Goal: Complete application form: Complete application form

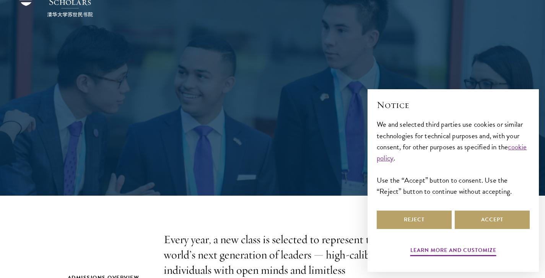
scroll to position [42, 0]
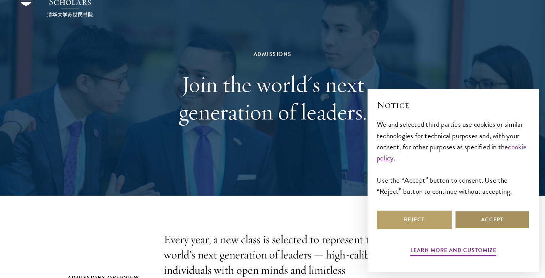
click at [484, 219] on button "Accept" at bounding box center [492, 219] width 75 height 18
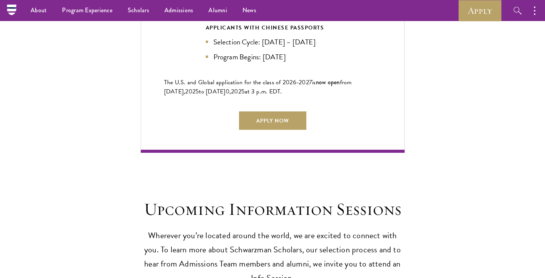
scroll to position [1827, 0]
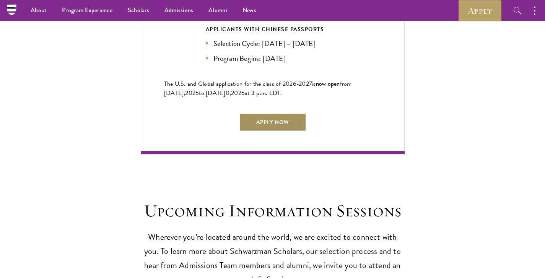
click at [282, 113] on link "Apply Now" at bounding box center [272, 122] width 67 height 18
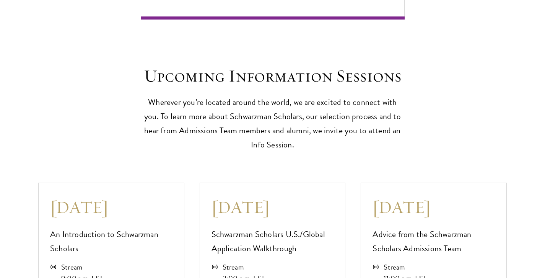
scroll to position [1994, 0]
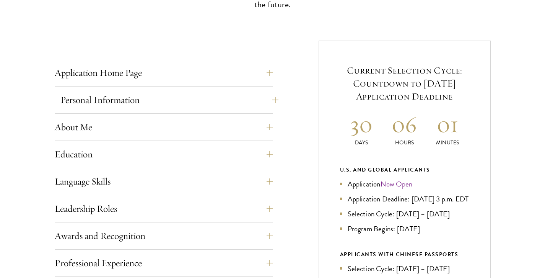
scroll to position [269, 0]
click at [253, 73] on button "Application Home Page" at bounding box center [169, 72] width 218 height 18
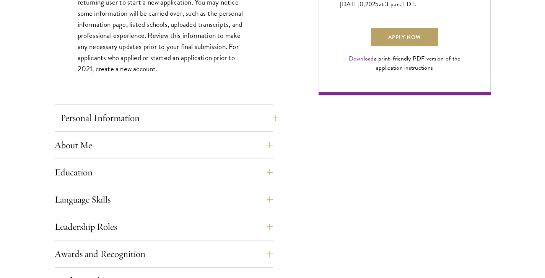
scroll to position [595, 0]
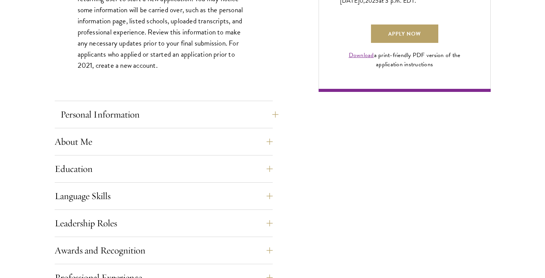
click at [226, 112] on button "Personal Information" at bounding box center [169, 114] width 218 height 18
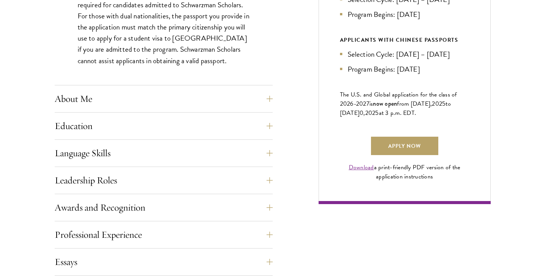
scroll to position [484, 0]
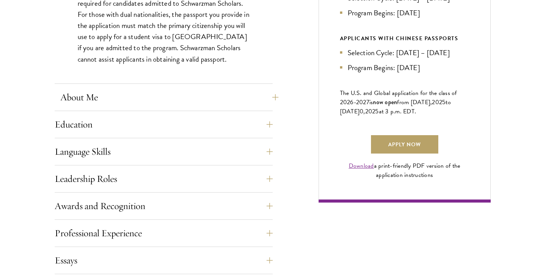
click at [243, 93] on button "About Me" at bounding box center [169, 97] width 218 height 18
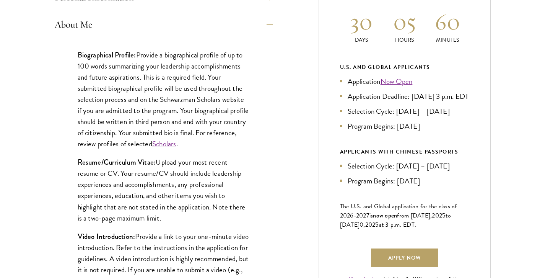
scroll to position [372, 0]
click at [179, 200] on p "Resume/Curriculum Vitae: Upload your most recent resume or CV. Your resume/CV s…" at bounding box center [164, 189] width 172 height 67
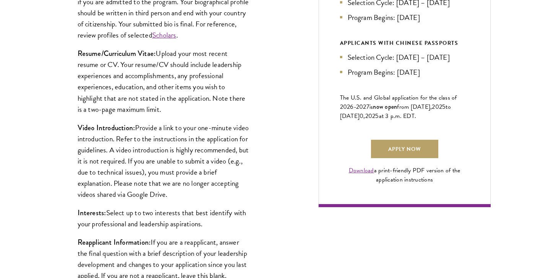
scroll to position [569, 0]
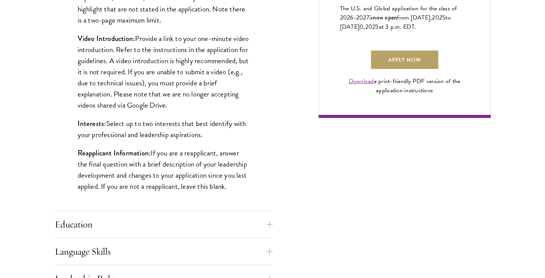
drag, startPoint x: 78, startPoint y: 146, endPoint x: 216, endPoint y: 130, distance: 139.3
click at [216, 130] on div "Biographical Profile: Provide a biographical profile of up to 100 words summari…" at bounding box center [164, 25] width 218 height 371
copy div "Biographical Profile: Provide a biographical profile of up to 100 words summari…"
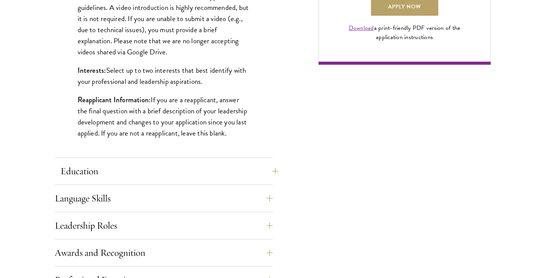
scroll to position [622, 0]
click at [94, 169] on button "Education" at bounding box center [169, 170] width 218 height 18
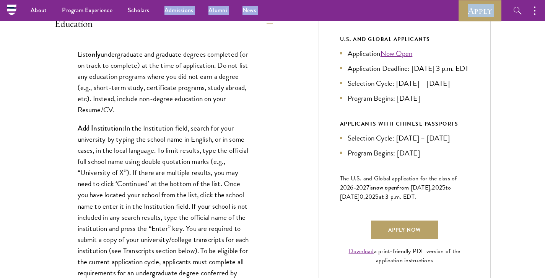
scroll to position [389, 0]
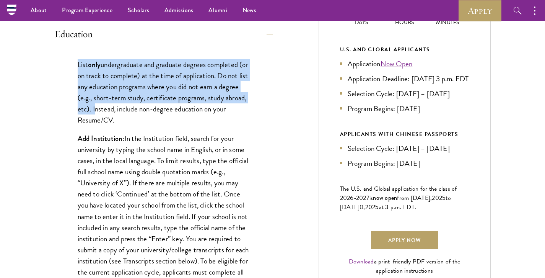
drag, startPoint x: 78, startPoint y: 65, endPoint x: 115, endPoint y: 109, distance: 58.1
click at [115, 109] on p "List only undergraduate and graduate degrees completed (or on track to complete…" at bounding box center [164, 92] width 172 height 67
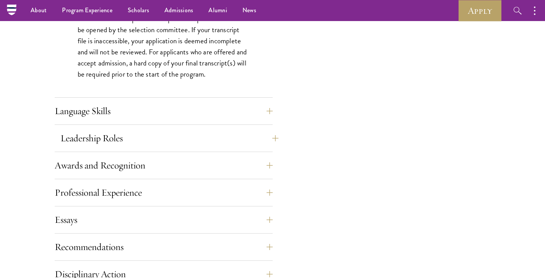
scroll to position [1237, 0]
click at [111, 110] on button "Language Skills" at bounding box center [169, 111] width 218 height 18
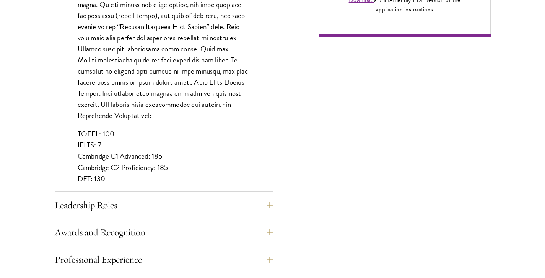
scroll to position [712, 0]
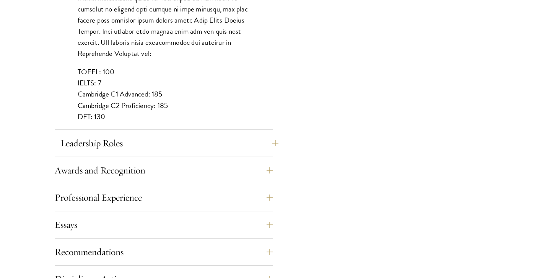
click at [105, 143] on button "Leadership Roles" at bounding box center [169, 143] width 218 height 18
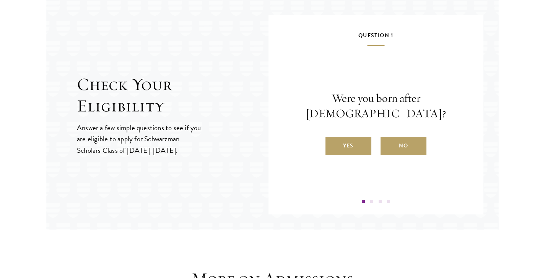
scroll to position [939, 0]
click at [355, 137] on label "Yes" at bounding box center [348, 145] width 46 height 18
click at [332, 137] on input "Yes" at bounding box center [328, 140] width 7 height 7
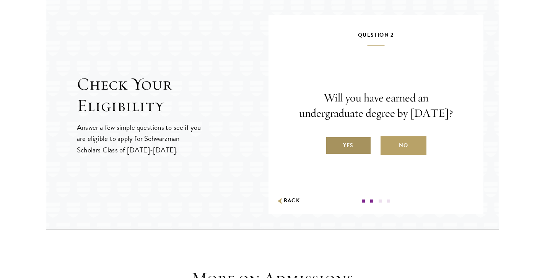
click at [354, 154] on label "Yes" at bounding box center [348, 145] width 46 height 18
click at [332, 144] on input "Yes" at bounding box center [328, 140] width 7 height 7
click at [0, 0] on label "Yes" at bounding box center [0, 0] width 0 height 0
click at [0, 0] on input "Yes" at bounding box center [0, 0] width 0 height 0
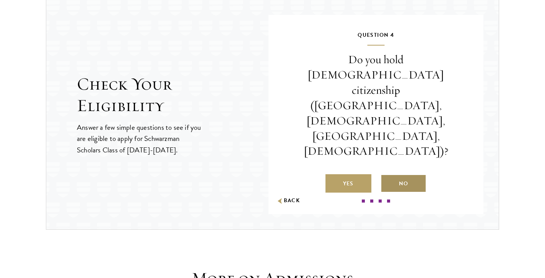
click at [412, 174] on label "No" at bounding box center [403, 183] width 46 height 18
click at [387, 175] on input "No" at bounding box center [383, 178] width 7 height 7
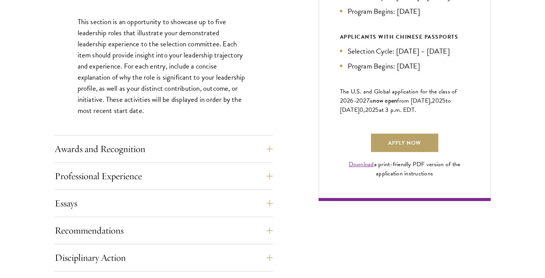
scroll to position [492, 0]
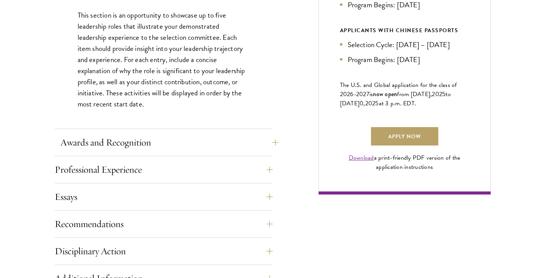
click at [111, 144] on button "Awards and Recognition" at bounding box center [169, 142] width 218 height 18
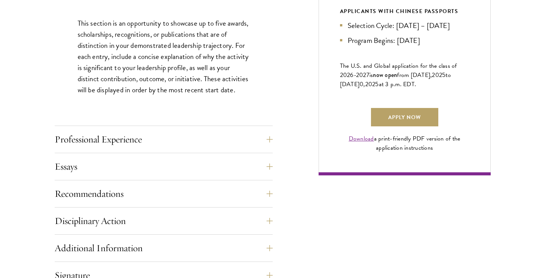
scroll to position [516, 0]
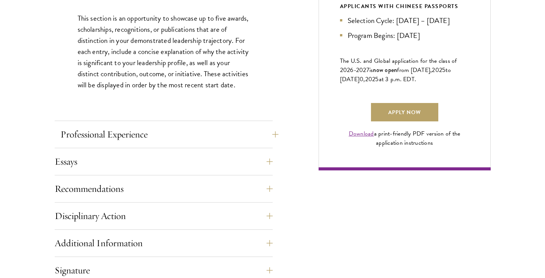
click at [112, 137] on button "Professional Experience" at bounding box center [169, 134] width 218 height 18
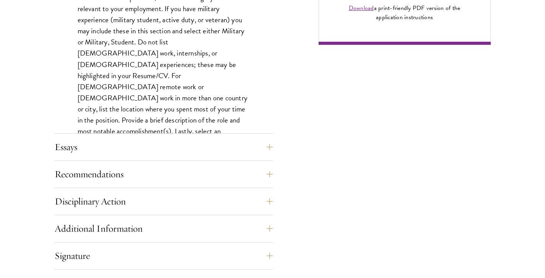
scroll to position [654, 0]
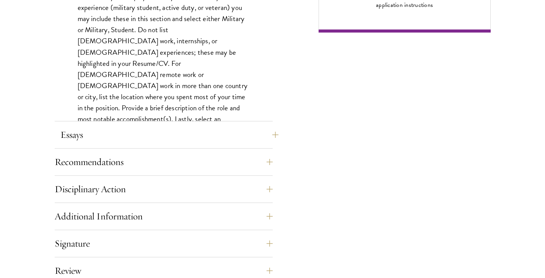
click at [94, 137] on button "Essays" at bounding box center [169, 134] width 218 height 18
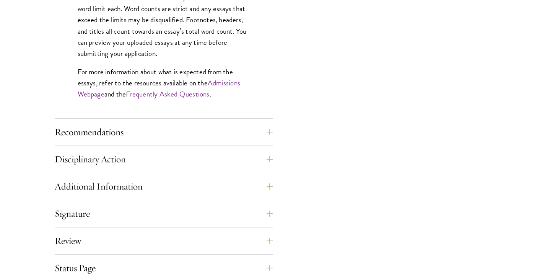
scroll to position [711, 0]
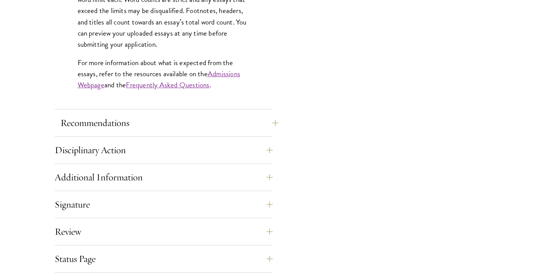
click at [154, 127] on button "Recommendations" at bounding box center [169, 123] width 218 height 18
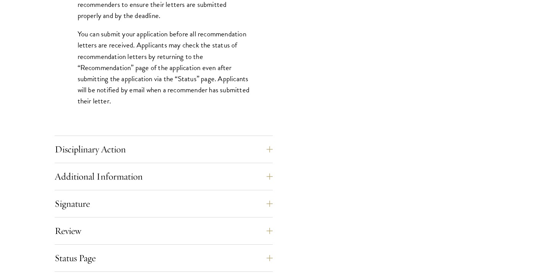
scroll to position [1089, 0]
click at [121, 154] on button "Disciplinary Action" at bounding box center [169, 149] width 218 height 18
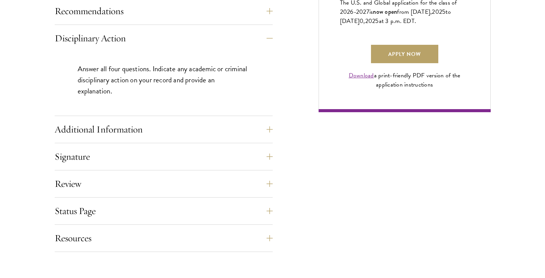
scroll to position [596, 0]
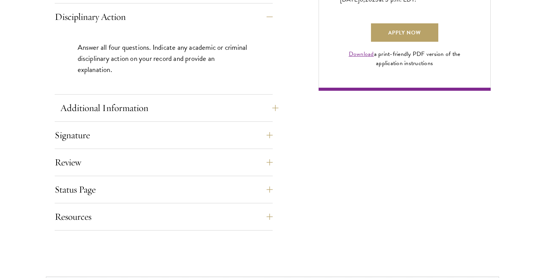
click at [100, 106] on button "Additional Information" at bounding box center [169, 108] width 218 height 18
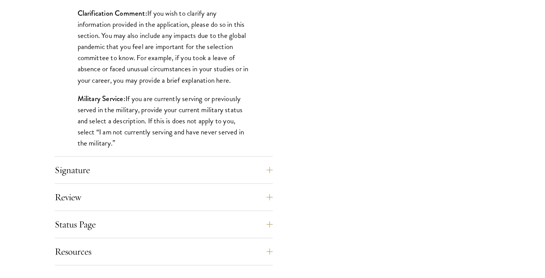
scroll to position [766, 0]
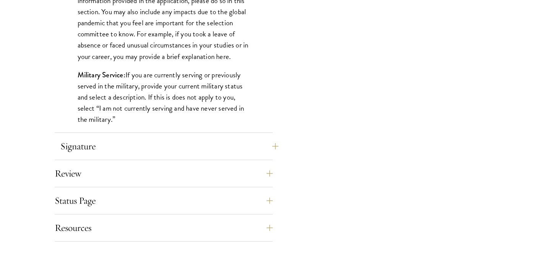
click at [71, 143] on button "Signature" at bounding box center [169, 146] width 218 height 18
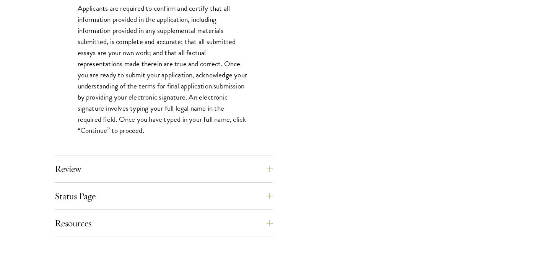
scroll to position [690, 0]
click at [65, 171] on button "Review" at bounding box center [169, 168] width 218 height 18
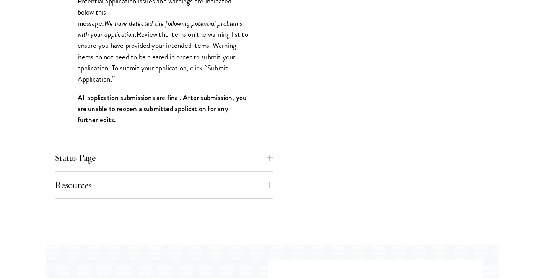
scroll to position [813, 0]
click at [171, 152] on button "Status Page" at bounding box center [169, 157] width 218 height 18
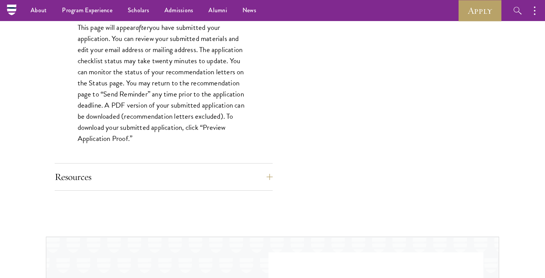
scroll to position [710, 0]
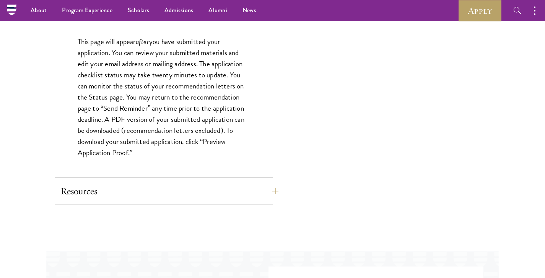
click at [148, 193] on button "Resources" at bounding box center [169, 191] width 218 height 18
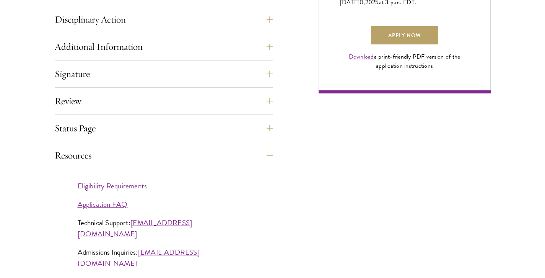
scroll to position [594, 0]
click at [358, 61] on link "Download" at bounding box center [361, 56] width 25 height 9
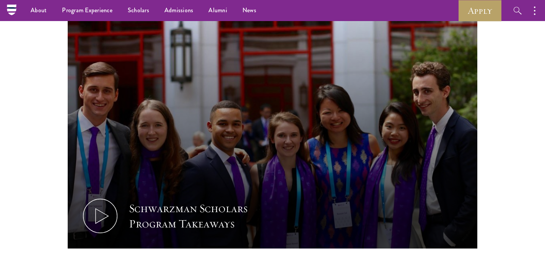
scroll to position [349, 0]
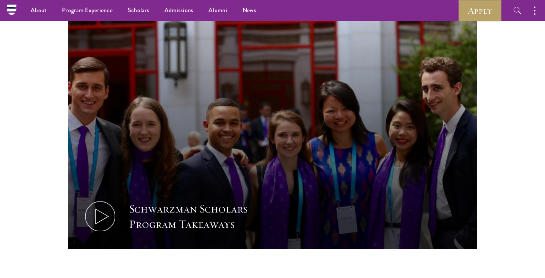
click at [192, 225] on div "Schwarzman Scholars Program Takeaways" at bounding box center [199, 216] width 141 height 31
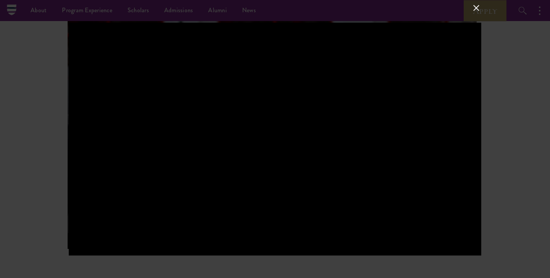
click at [476, 8] on button at bounding box center [477, 8] width 10 height 10
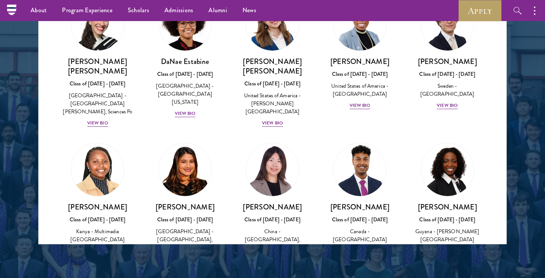
scroll to position [1078, 0]
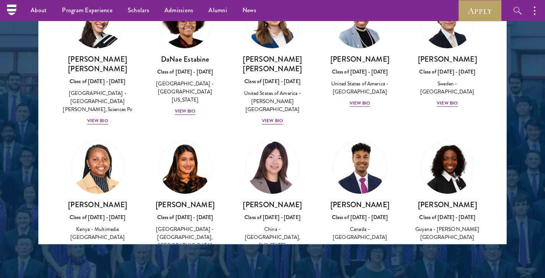
click at [274, 261] on div "View Bio" at bounding box center [272, 264] width 21 height 7
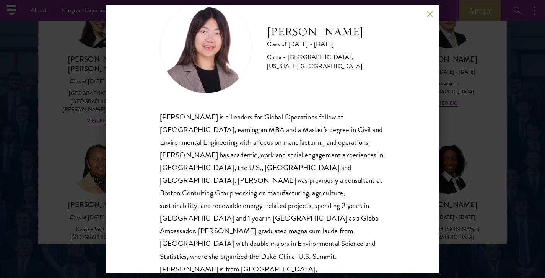
scroll to position [26, 0]
drag, startPoint x: 268, startPoint y: 206, endPoint x: 317, endPoint y: 205, distance: 49.3
click at [317, 205] on div "[PERSON_NAME] is a Leaders for Global Operations fellow at [GEOGRAPHIC_DATA], e…" at bounding box center [273, 199] width 226 height 177
copy div "magna cum laude"
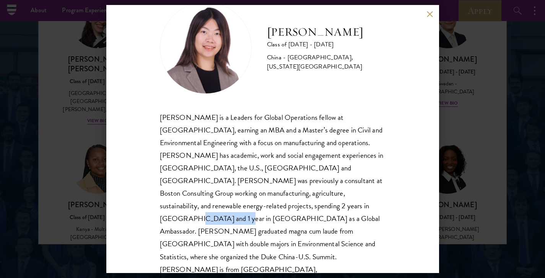
copy div "magna cum laude"
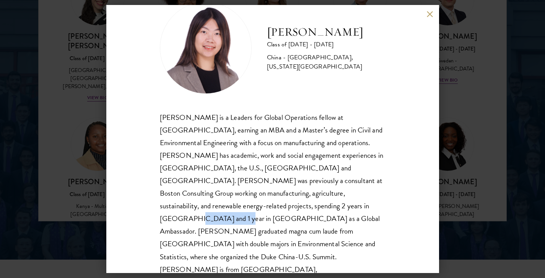
scroll to position [1022, 0]
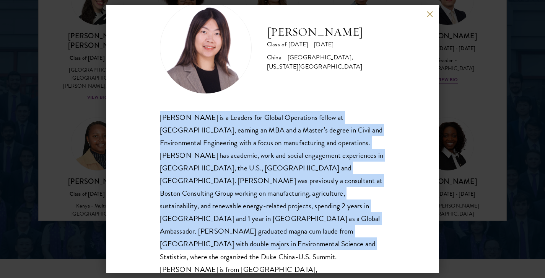
drag, startPoint x: 161, startPoint y: 116, endPoint x: 185, endPoint y: 245, distance: 131.5
click at [185, 245] on div "[PERSON_NAME] is a Leaders for Global Operations fellow at [GEOGRAPHIC_DATA], e…" at bounding box center [273, 199] width 226 height 177
copy div "[PERSON_NAME] is a Leaders for Global Operations fellow at [GEOGRAPHIC_DATA], e…"
click at [370, 107] on div "[PERSON_NAME] Class of [DATE] - [DATE] [GEOGRAPHIC_DATA] - [GEOGRAPHIC_DATA], […" at bounding box center [273, 145] width 226 height 286
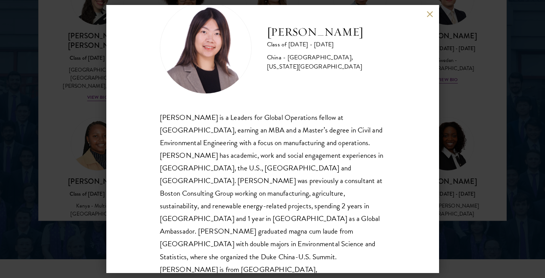
click at [430, 15] on button at bounding box center [430, 14] width 6 height 6
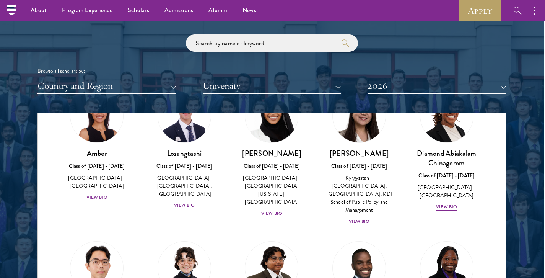
scroll to position [59, 0]
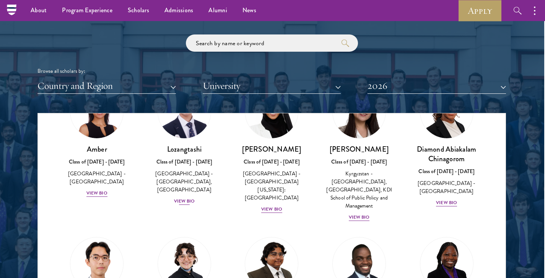
click at [179, 198] on div "View Bio" at bounding box center [184, 200] width 21 height 7
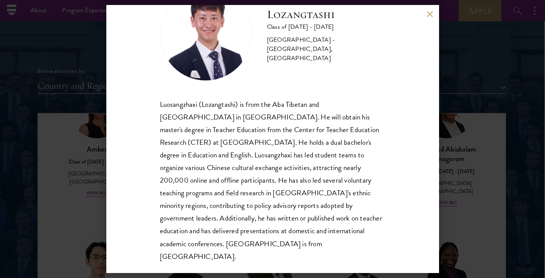
scroll to position [39, 0]
click at [429, 16] on button at bounding box center [430, 14] width 6 height 6
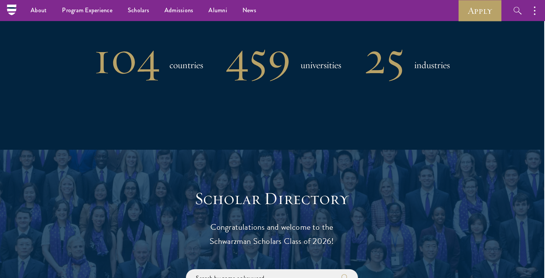
scroll to position [552, 1]
